Goal: Task Accomplishment & Management: Use online tool/utility

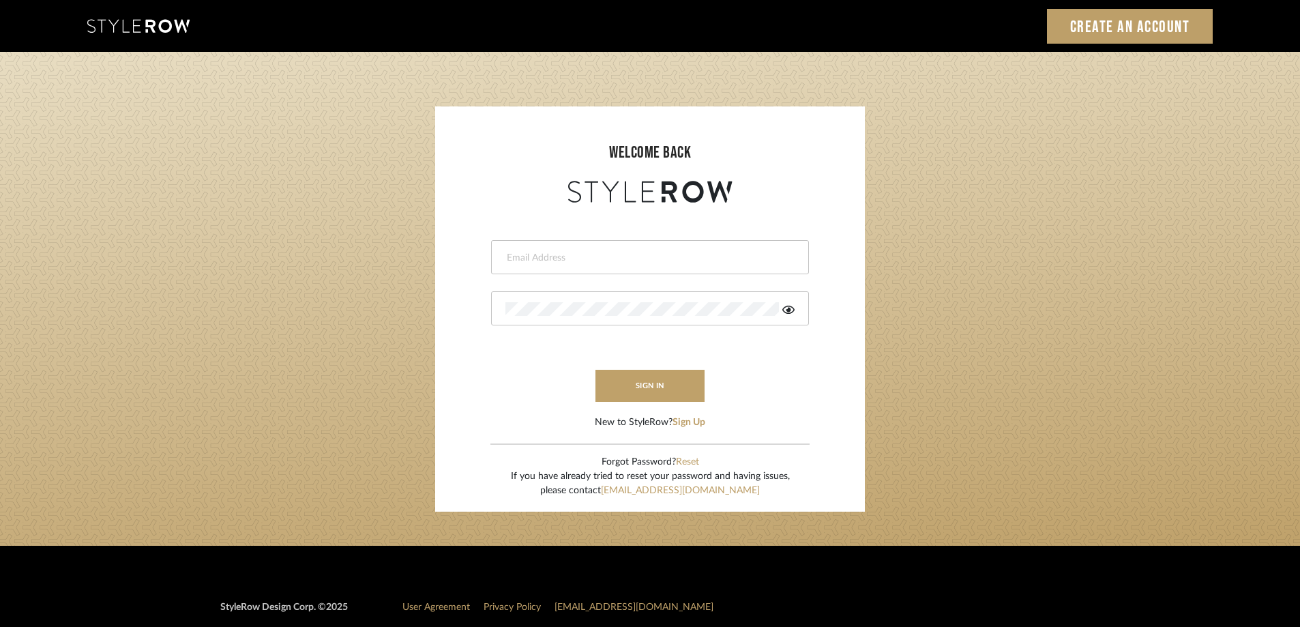
type input "maxine@perlalichi.com"
click at [587, 249] on div "maxine@perlalichi.com" at bounding box center [650, 257] width 318 height 34
click at [634, 381] on button "sign in" at bounding box center [649, 386] width 109 height 32
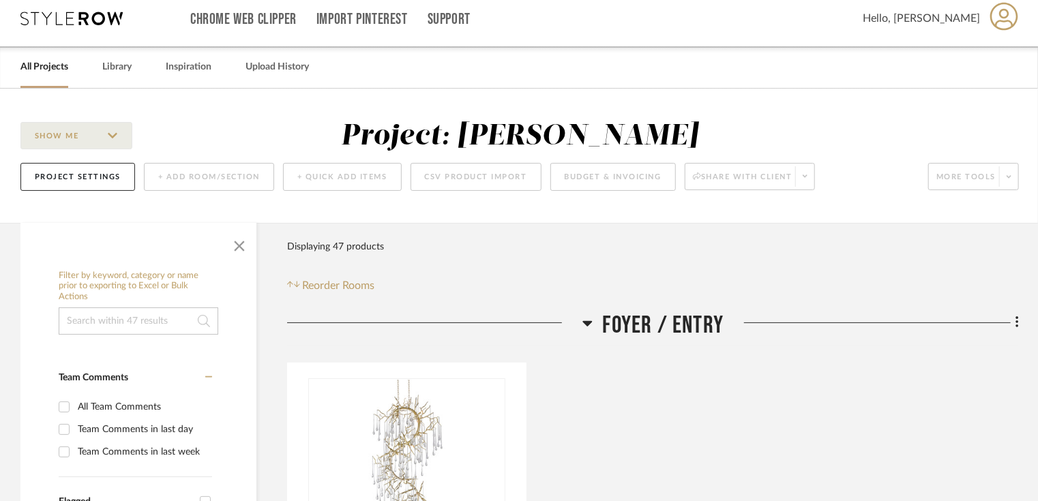
scroll to position [11, 0]
